Goal: Transaction & Acquisition: Purchase product/service

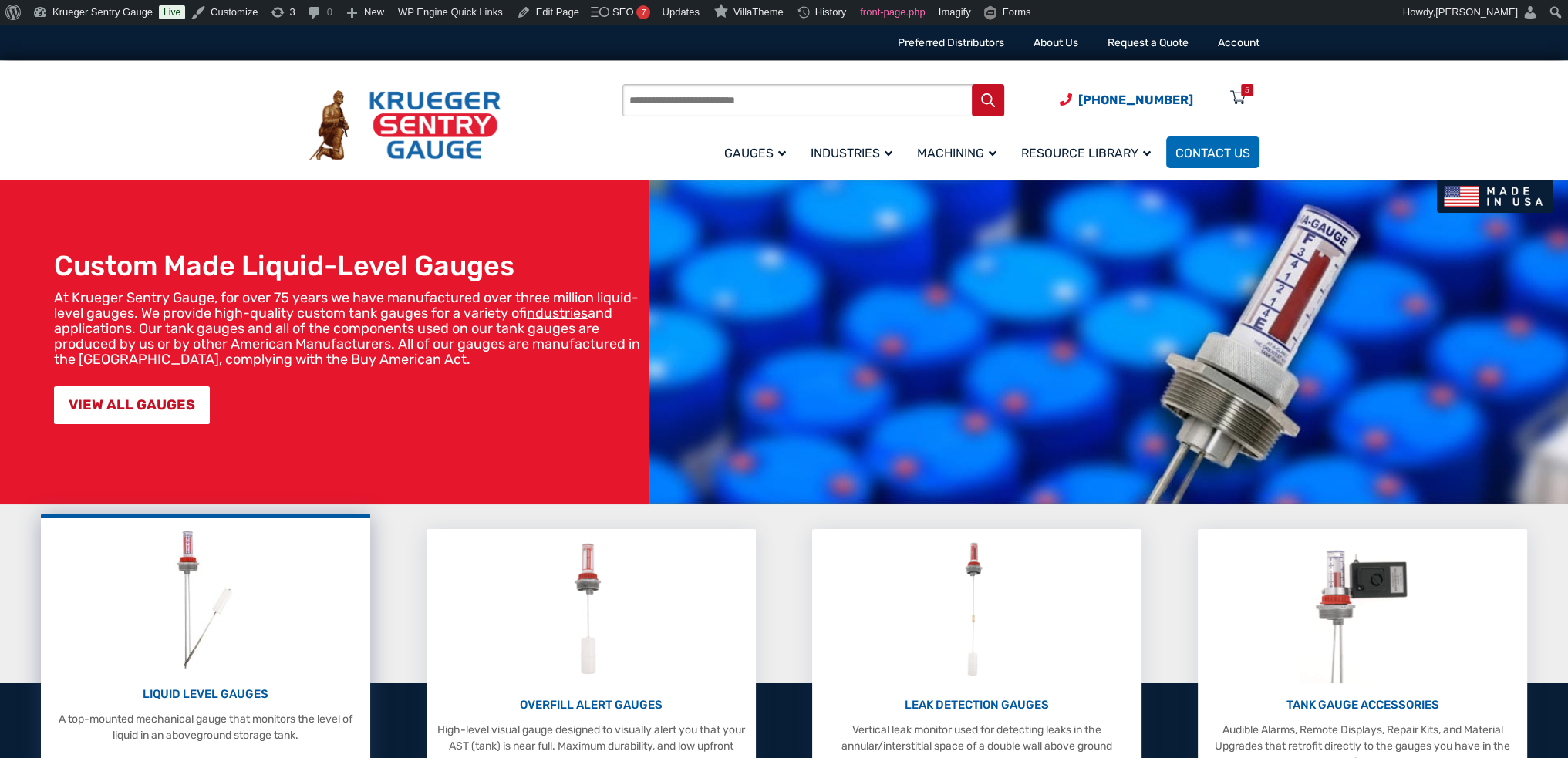
click at [226, 607] on img at bounding box center [205, 599] width 82 height 147
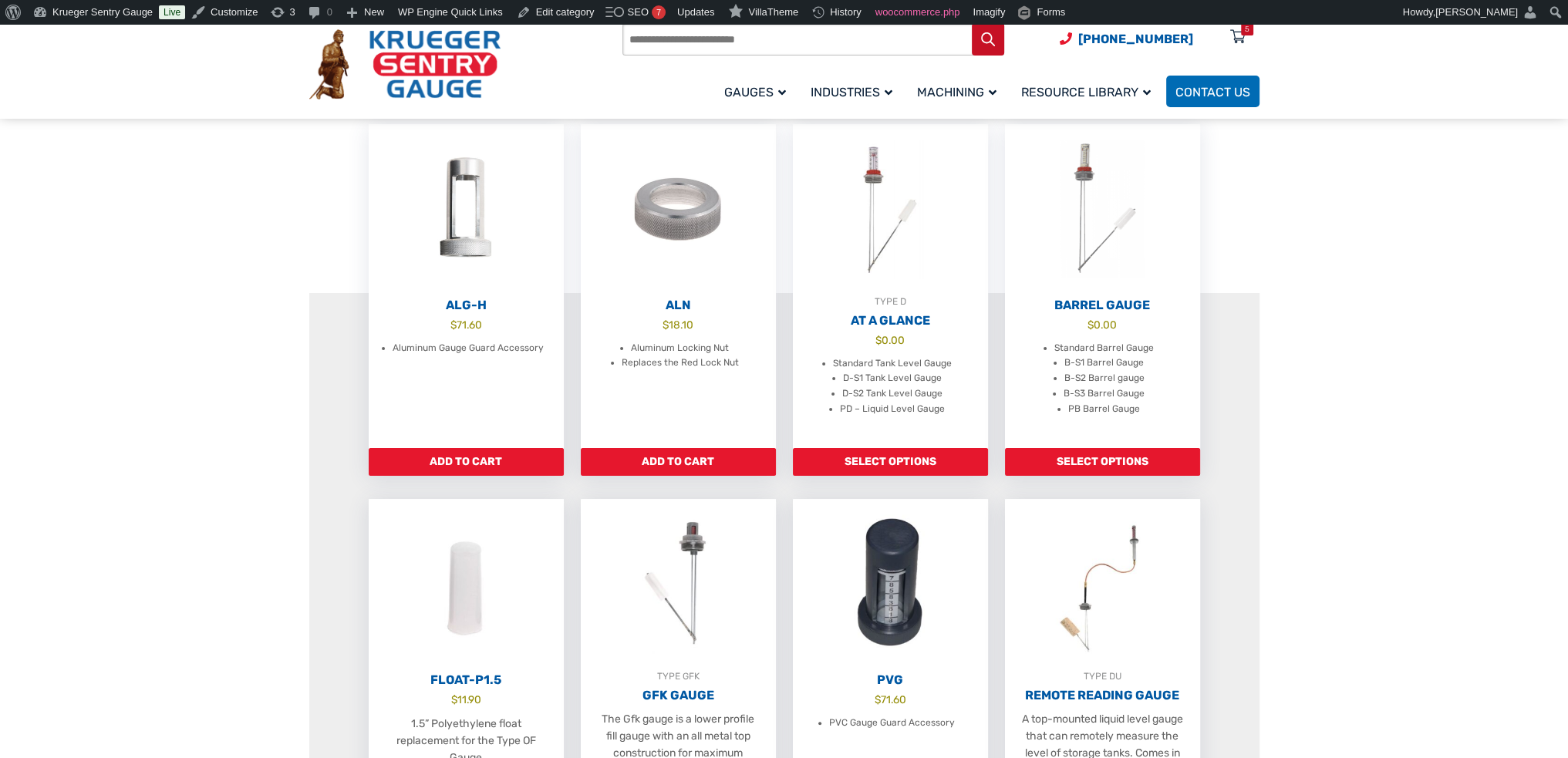
scroll to position [462, 0]
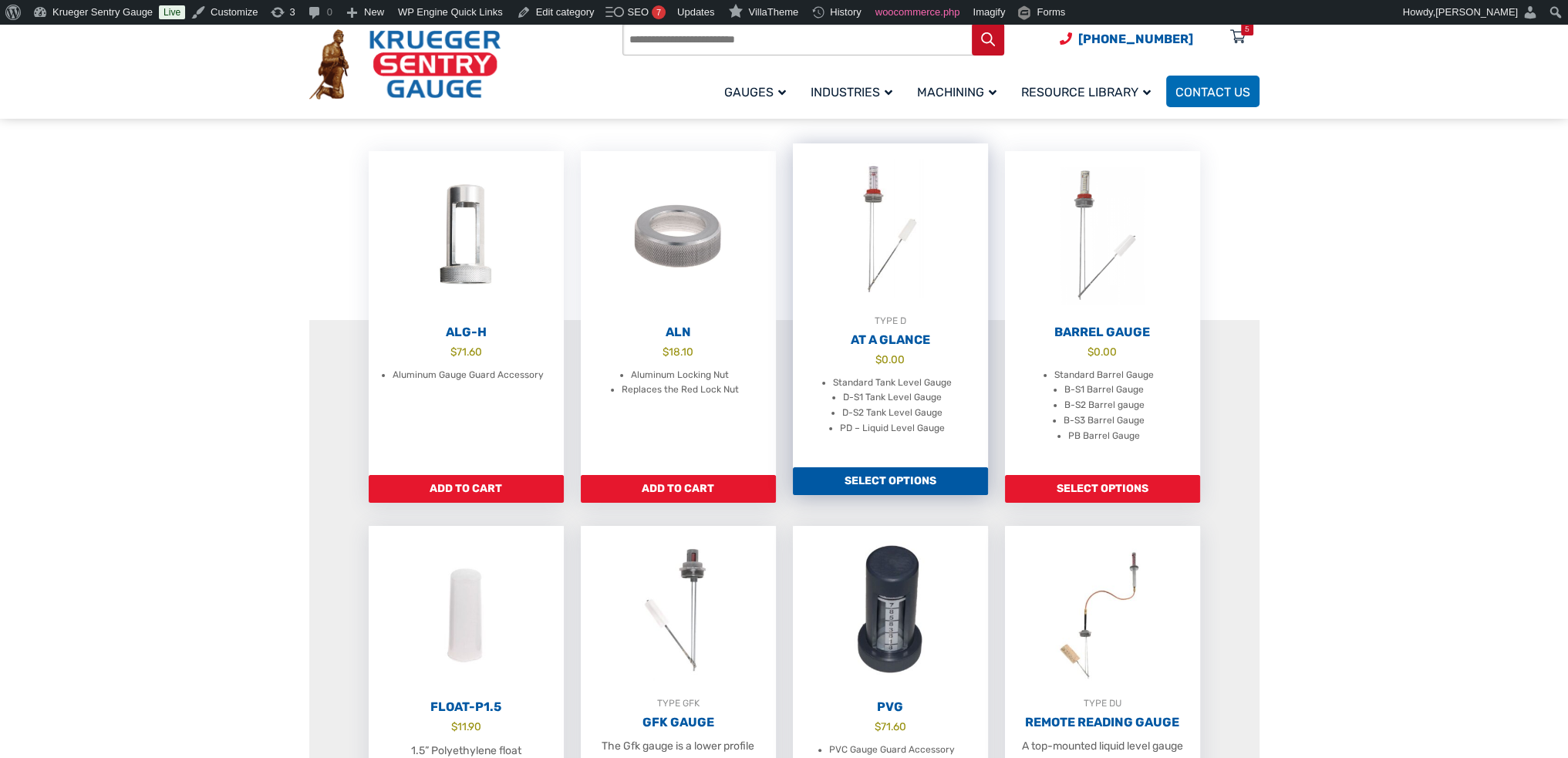
click at [897, 300] on img at bounding box center [890, 228] width 195 height 170
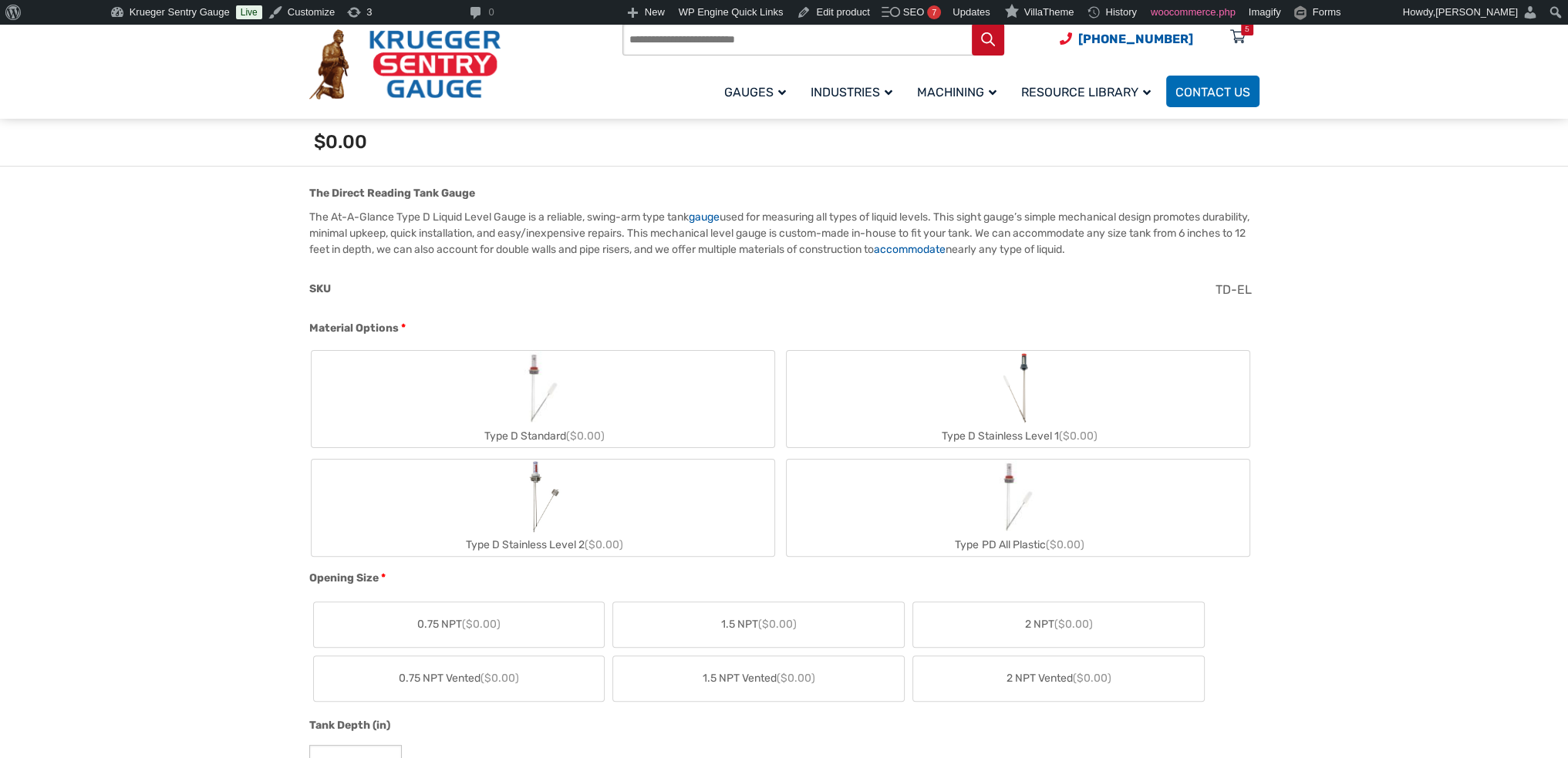
scroll to position [462, 0]
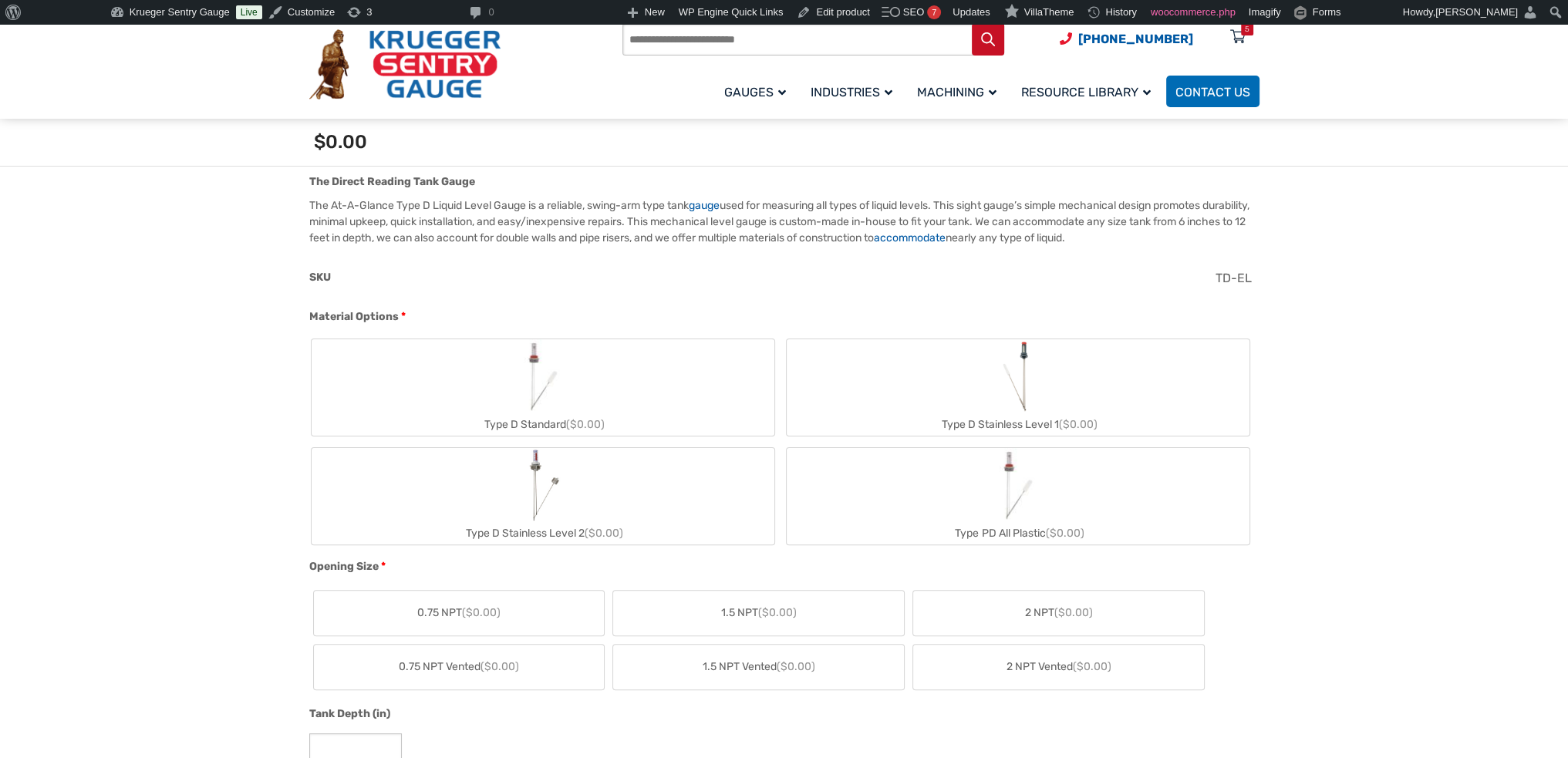
click at [544, 470] on img "Type D Stainless Level 2" at bounding box center [541, 484] width 35 height 74
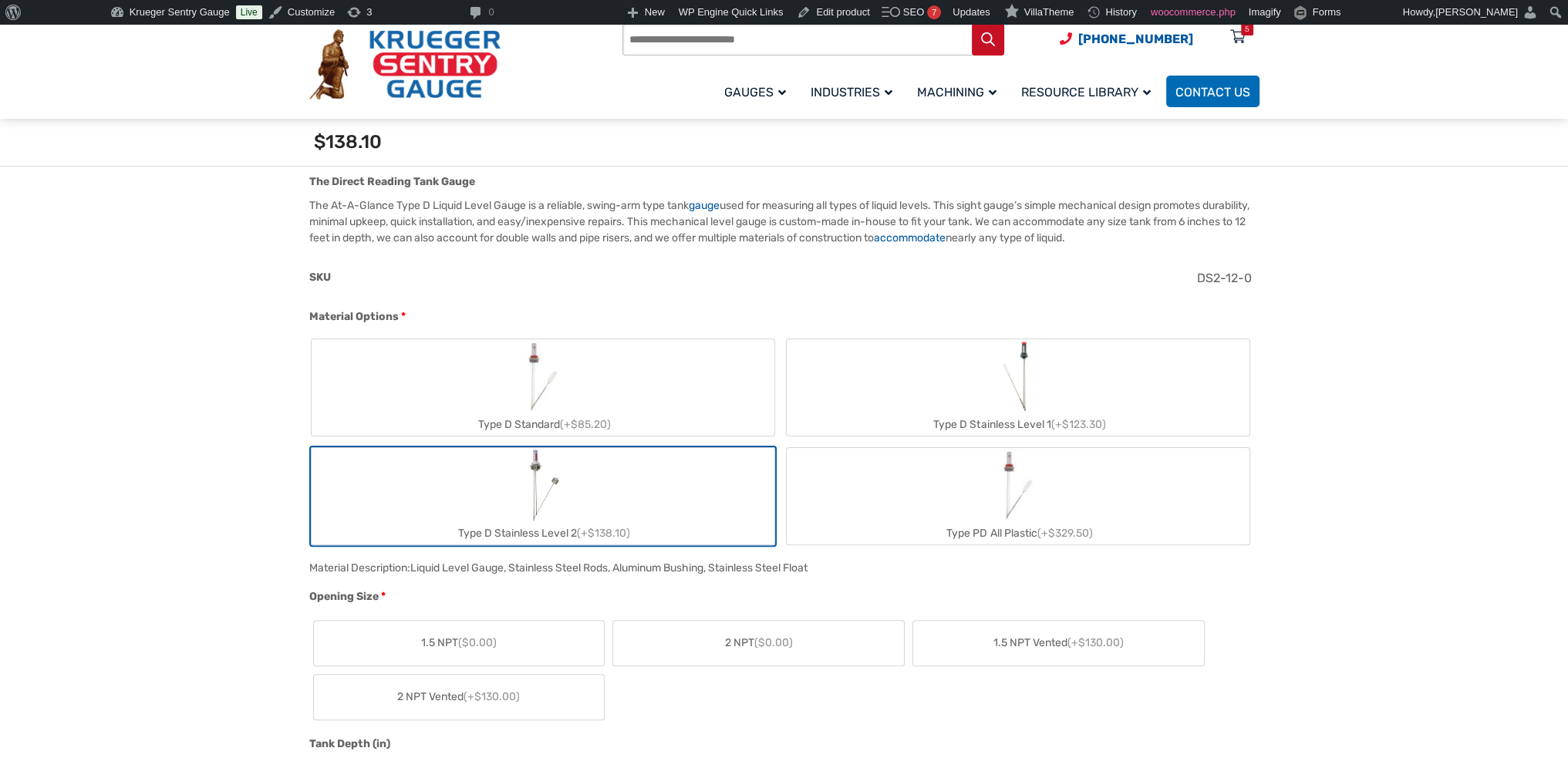
click at [567, 482] on label "Type D Stainless Level 2 (+$138.10)" at bounding box center [542, 496] width 463 height 97
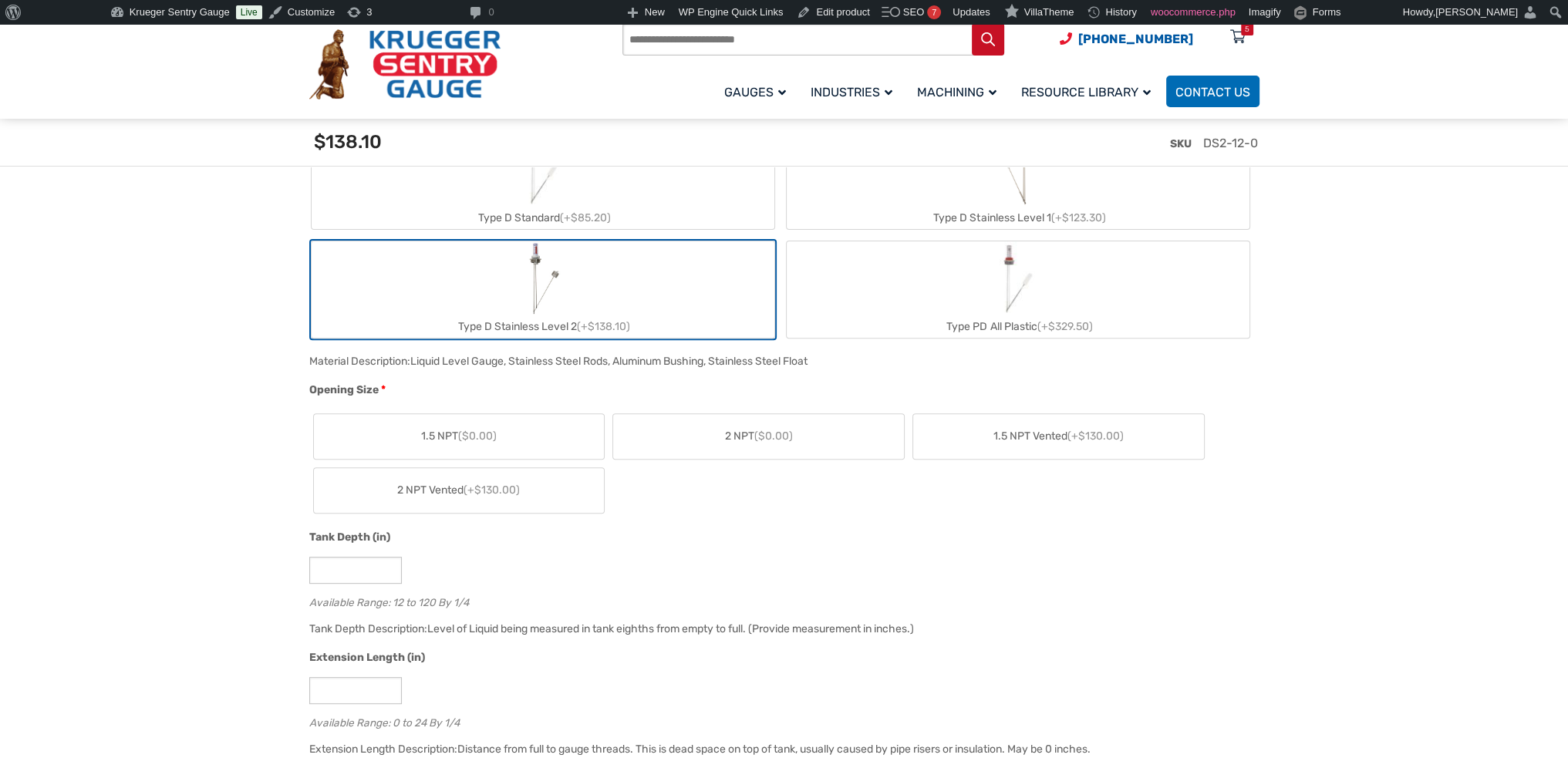
scroll to position [771, 0]
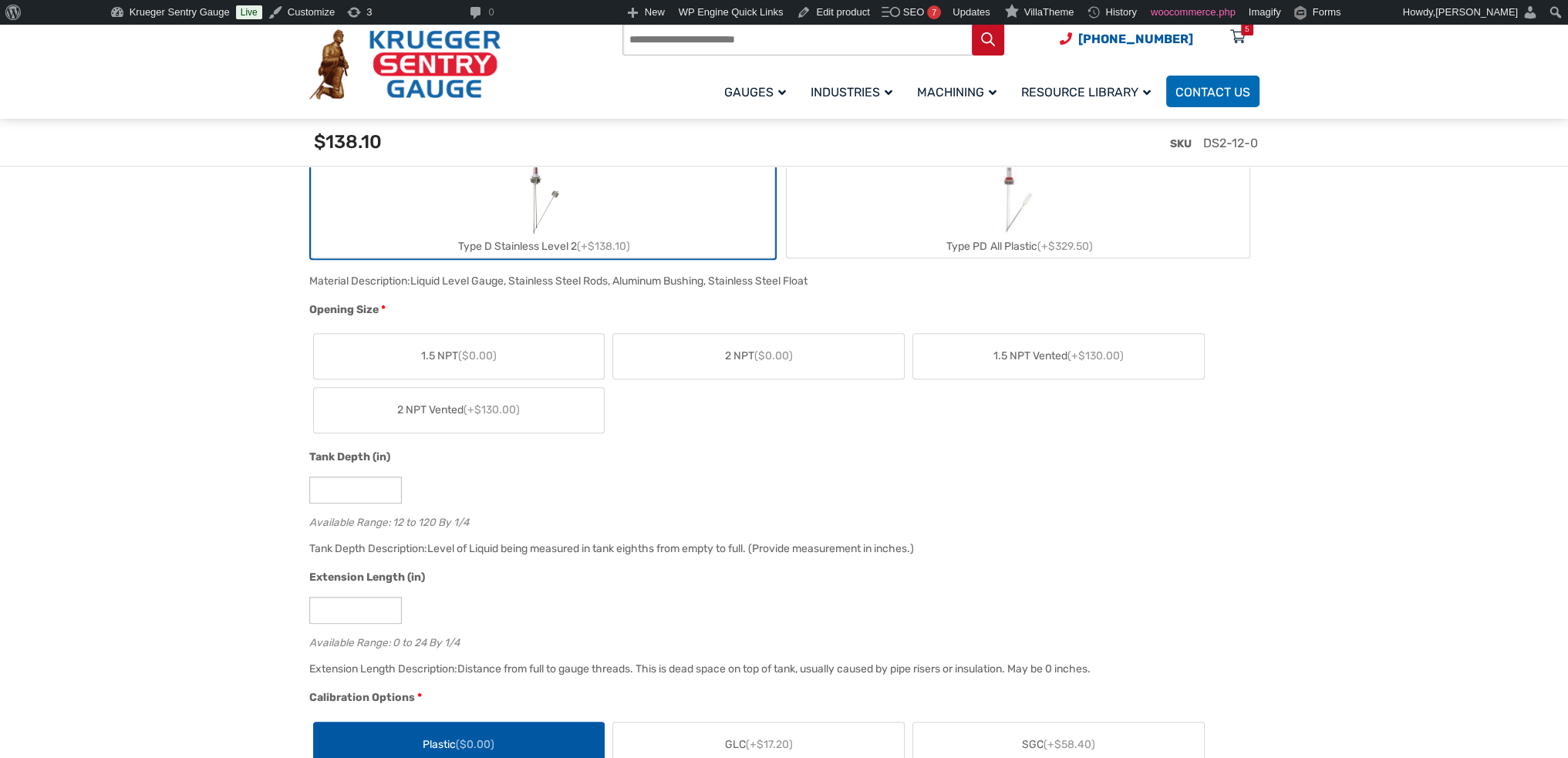
click at [750, 360] on span "2 NPT ($0.00)" at bounding box center [758, 356] width 68 height 16
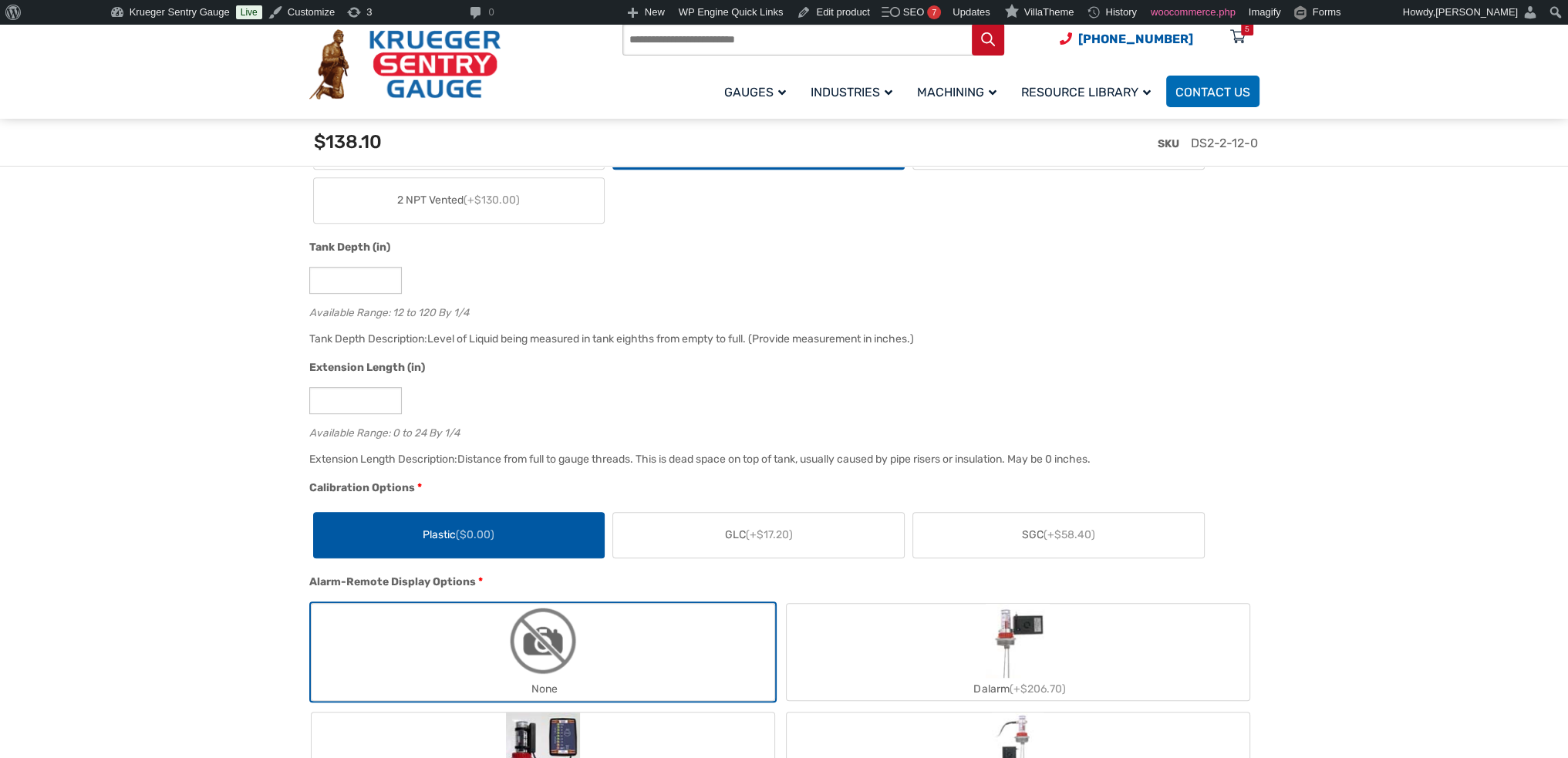
scroll to position [1002, 0]
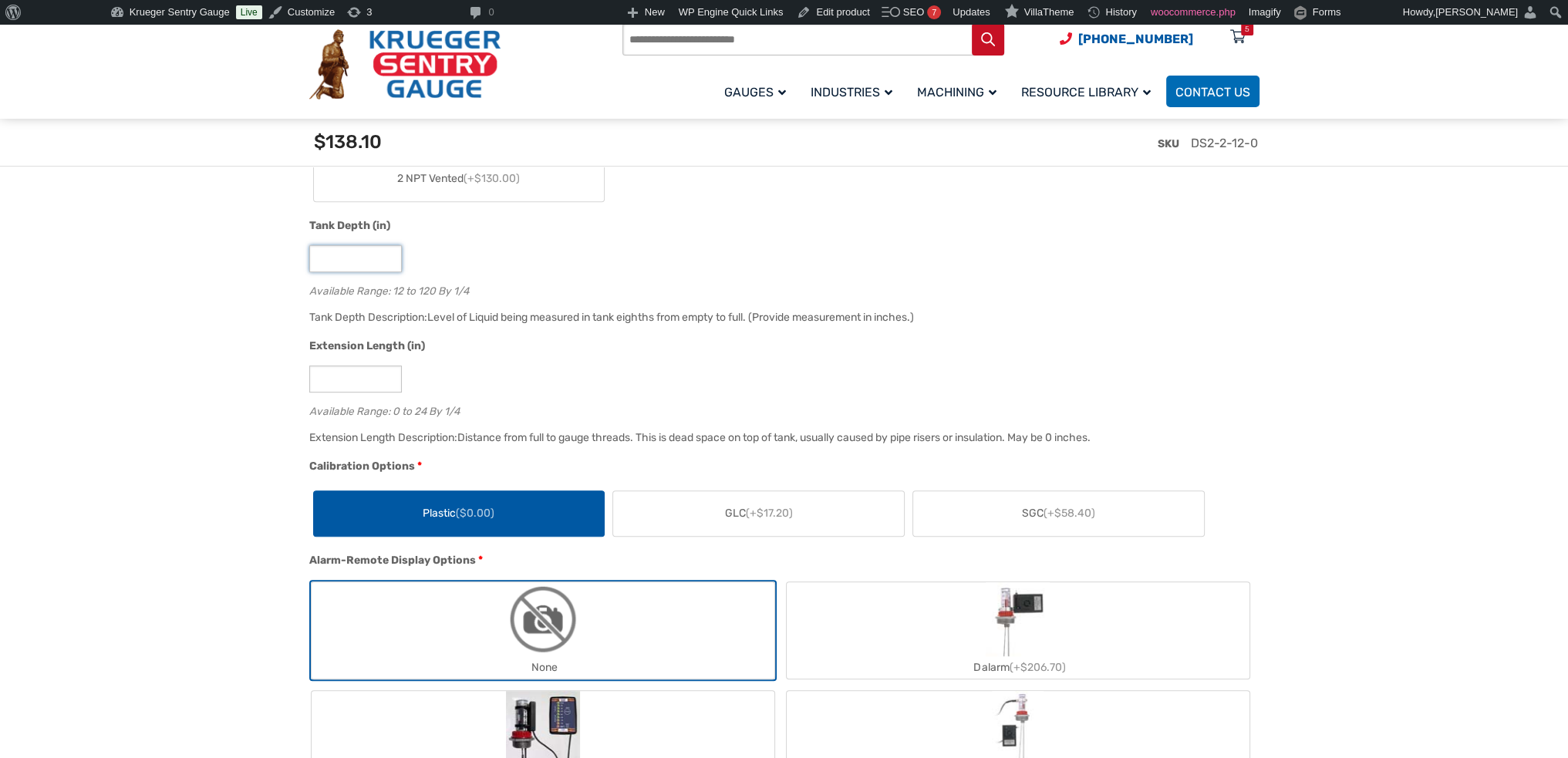
drag, startPoint x: 349, startPoint y: 258, endPoint x: 223, endPoint y: 275, distance: 127.1
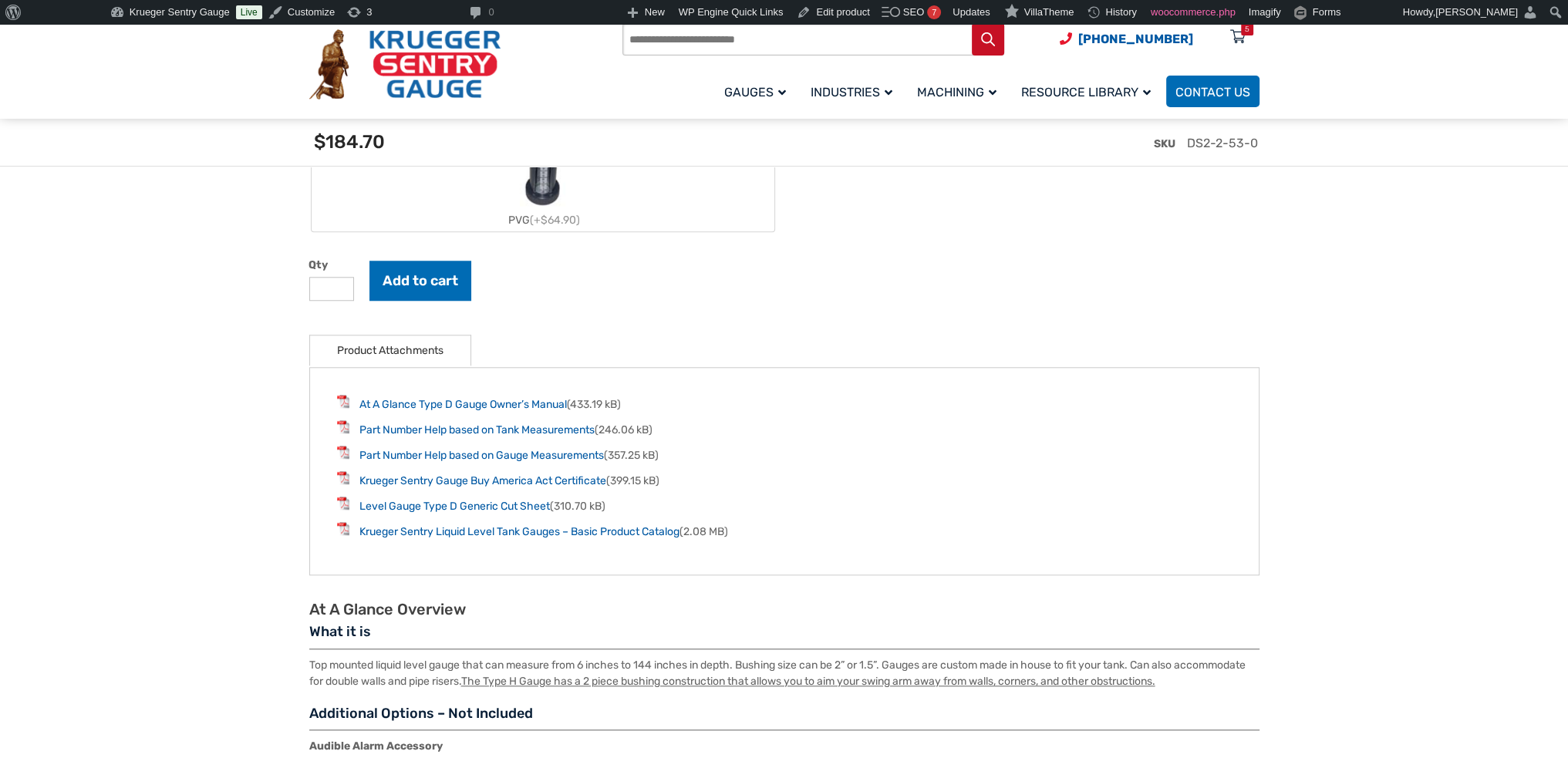
scroll to position [1928, 0]
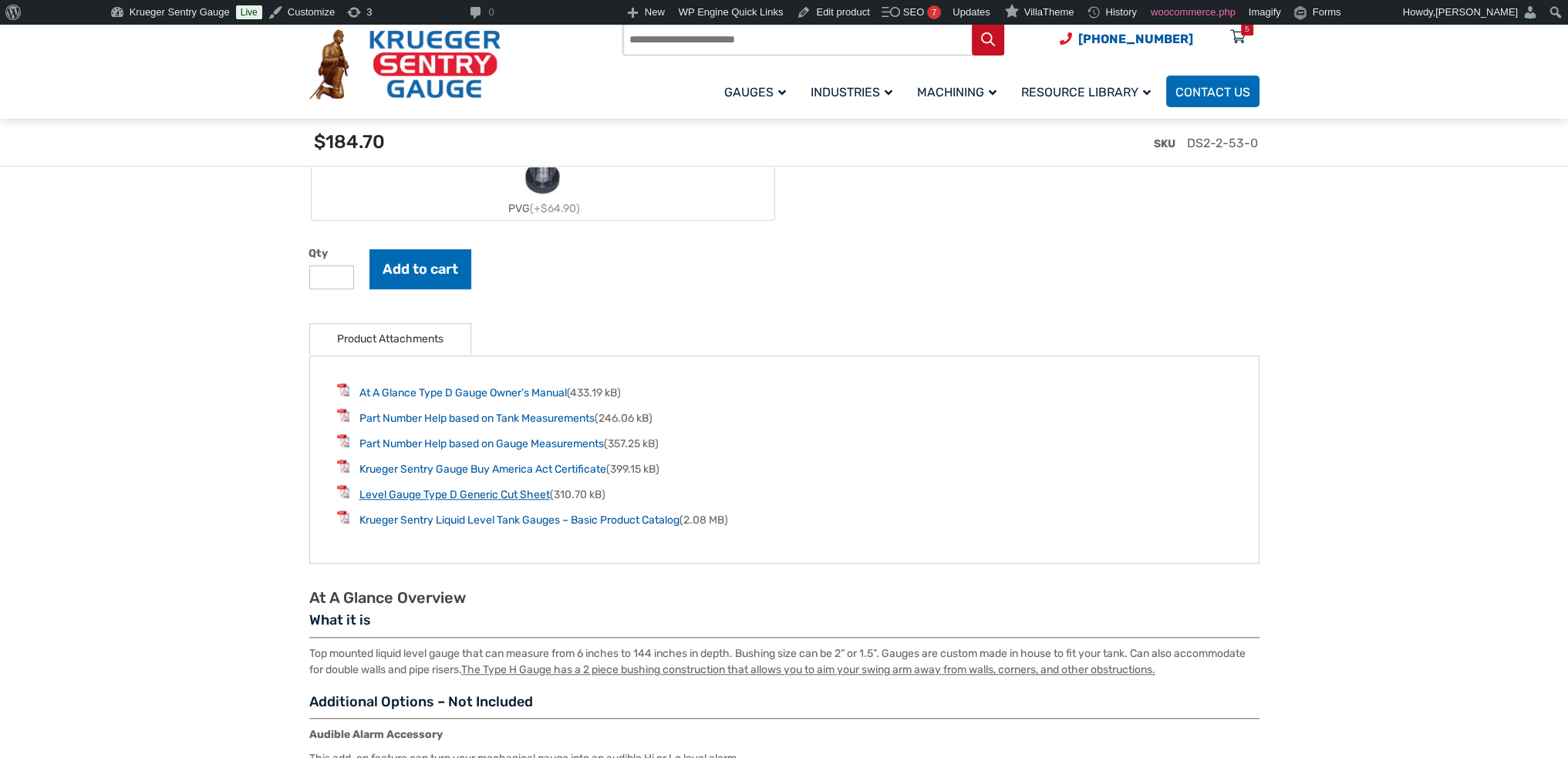
type input "**"
